Goal: Navigation & Orientation: Find specific page/section

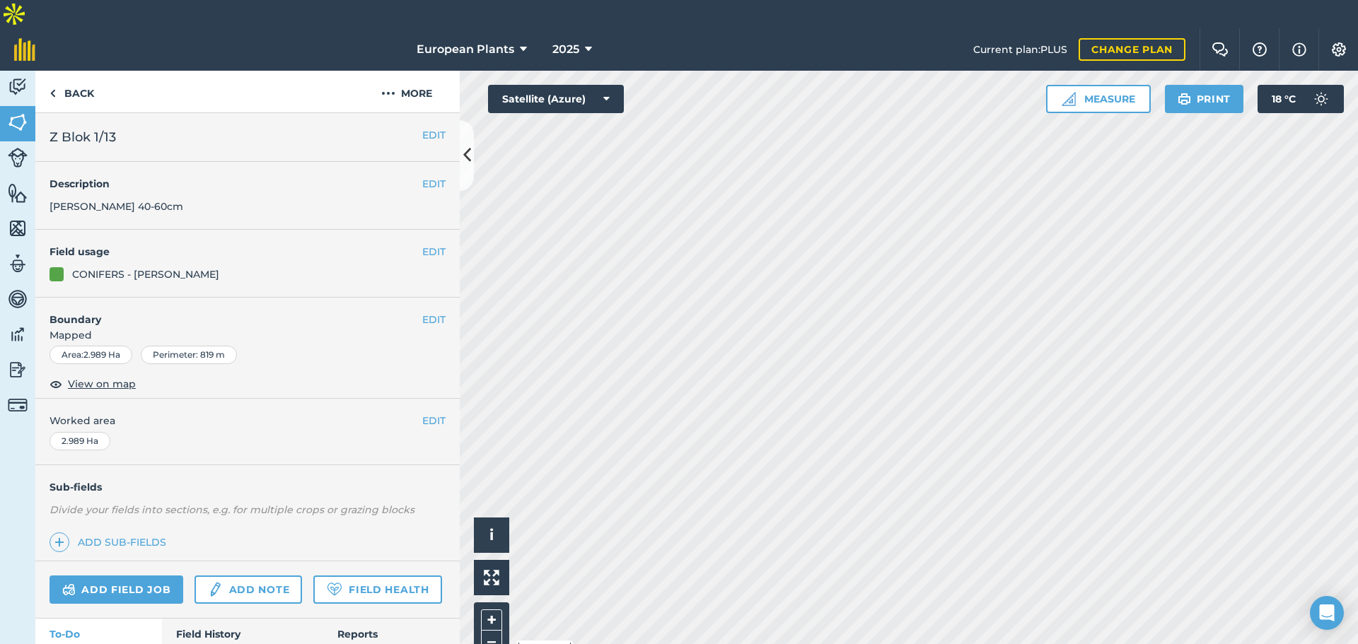
click at [871, 0] on html "European Plants 2025 Current plan : PLUS Change plan Farm Chat Help Info Settin…" at bounding box center [679, 336] width 1358 height 672
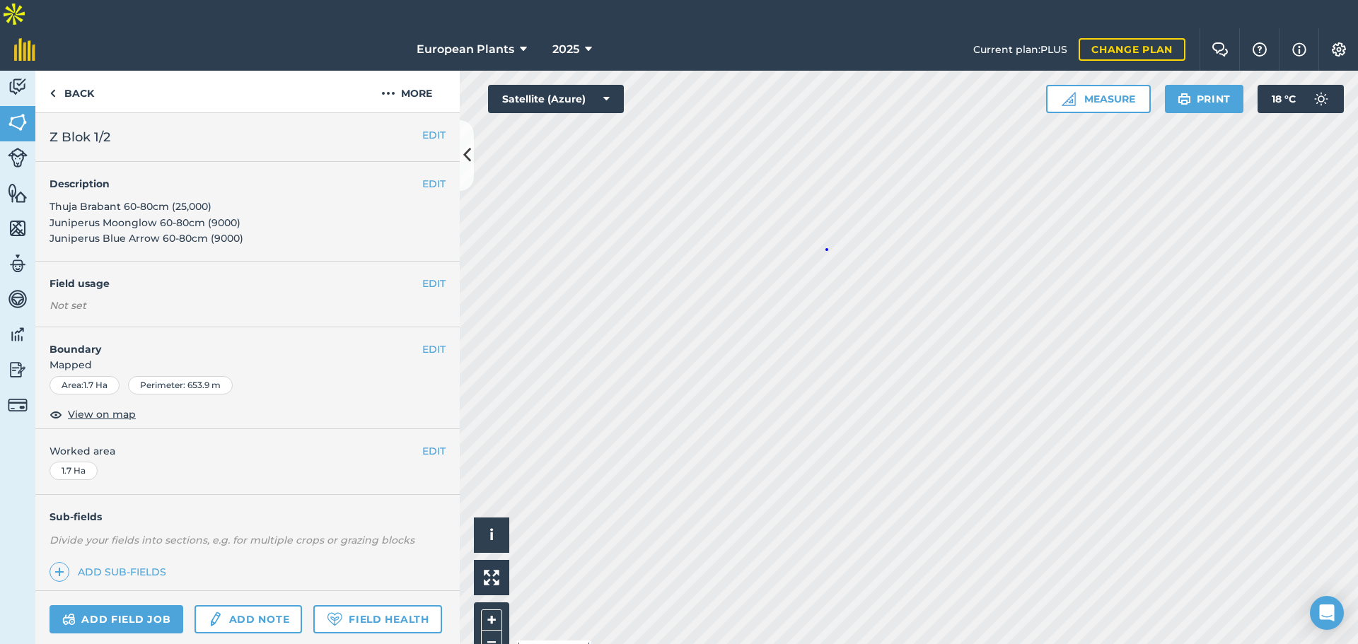
click at [825, 220] on div "Hello i © 2025 TomTom, Microsoft 100 m + –" at bounding box center [909, 372] width 898 height 602
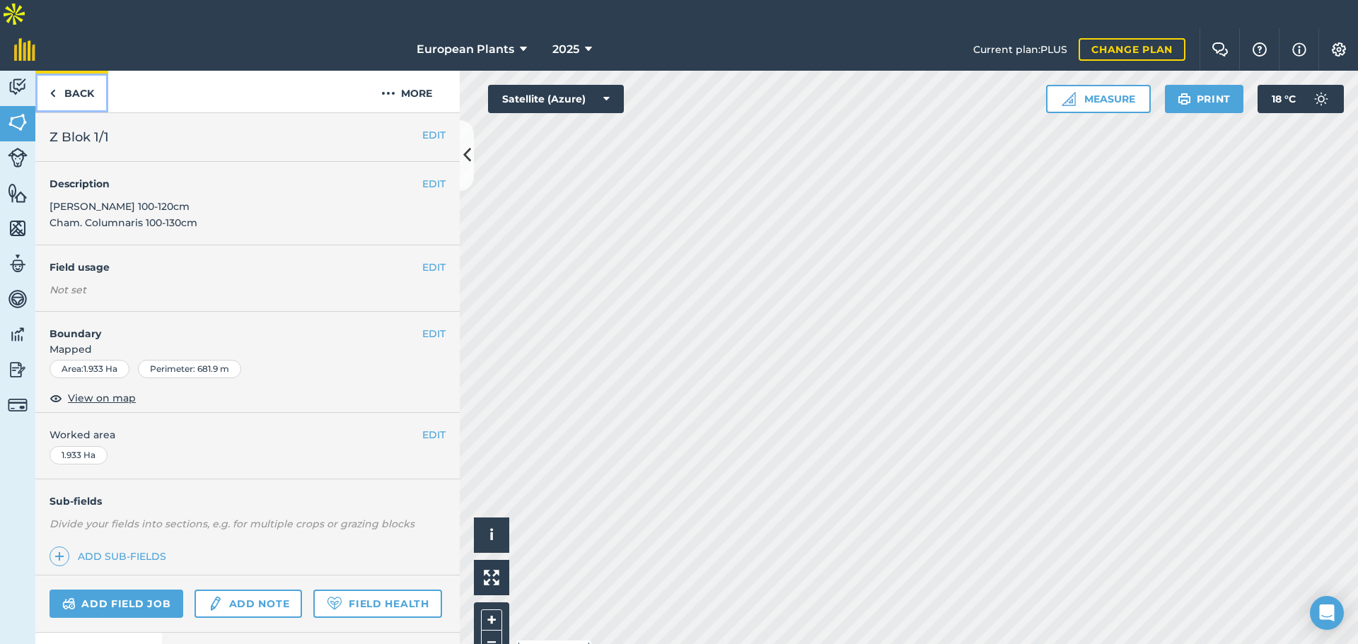
click at [66, 71] on link "Back" at bounding box center [71, 92] width 73 height 42
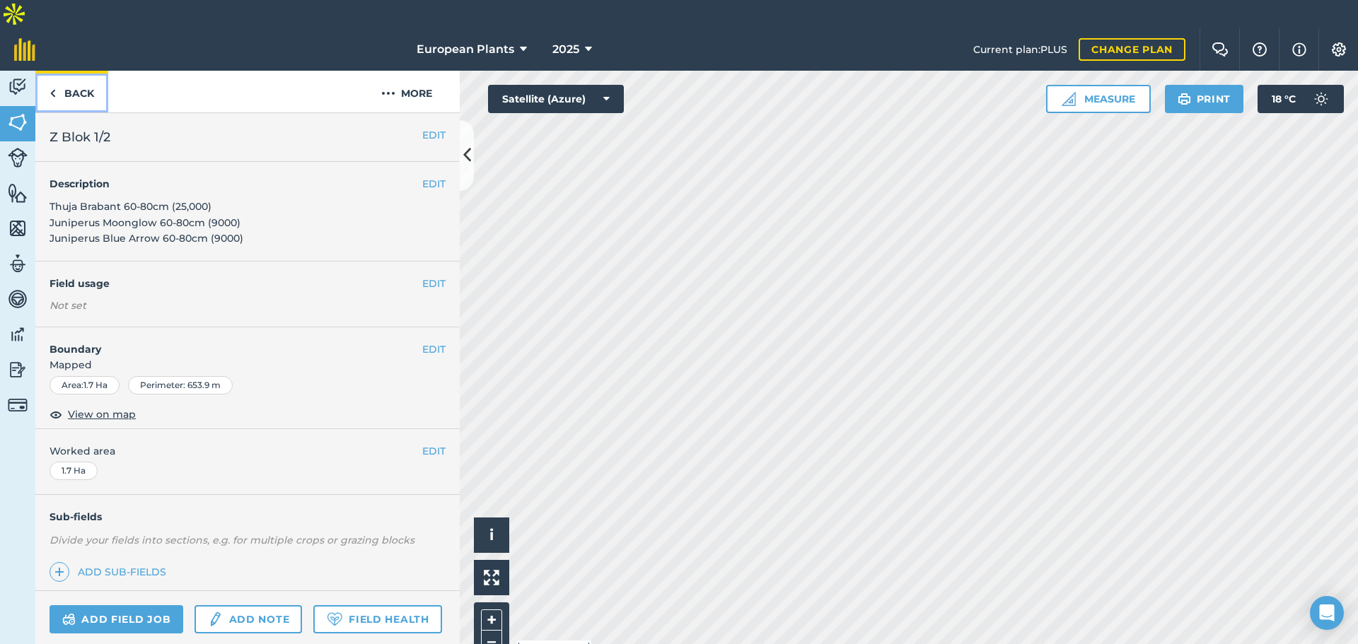
click at [66, 71] on link "Back" at bounding box center [71, 92] width 73 height 42
